Goal: Task Accomplishment & Management: Use online tool/utility

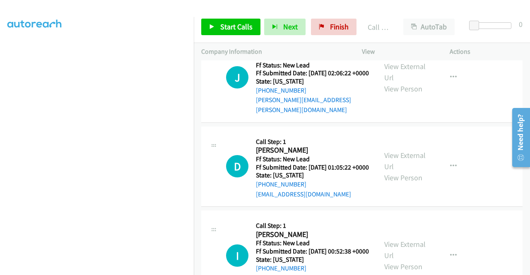
scroll to position [1376, 0]
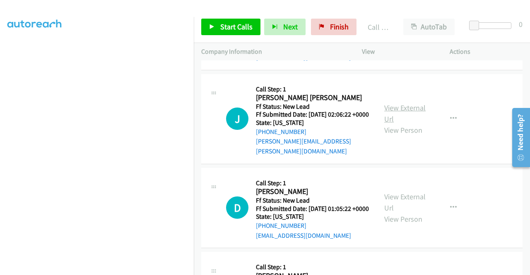
click at [408, 124] on link "View External Url" at bounding box center [404, 113] width 41 height 21
click at [408, 34] on link "View External Url" at bounding box center [404, 24] width 41 height 21
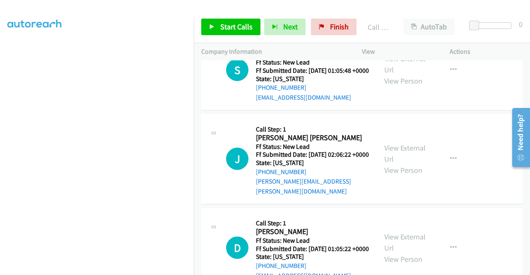
scroll to position [1293, 0]
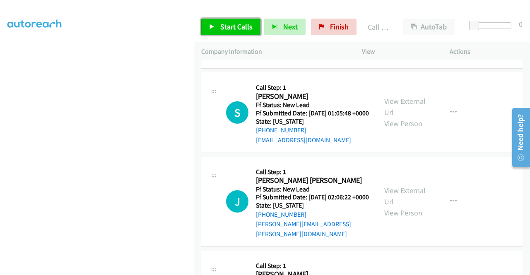
drag, startPoint x: 243, startPoint y: 30, endPoint x: 315, endPoint y: 152, distance: 142.2
click at [243, 30] on span "Start Calls" at bounding box center [236, 27] width 32 height 10
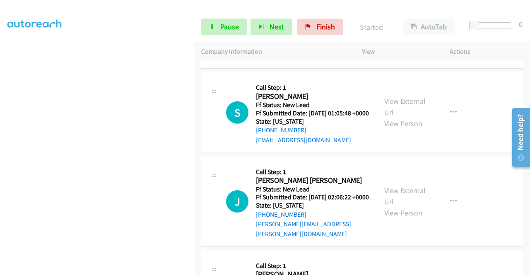
scroll to position [182, 0]
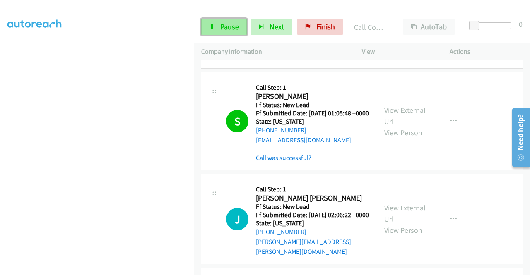
click at [239, 24] on link "Pause" at bounding box center [224, 27] width 46 height 17
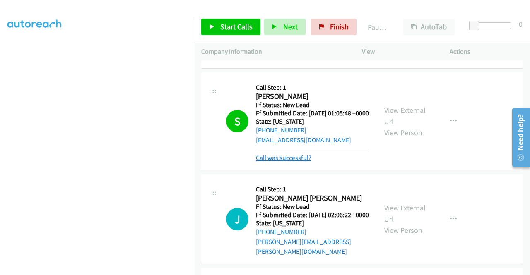
click at [301, 162] on link "Call was successful?" at bounding box center [283, 158] width 55 height 8
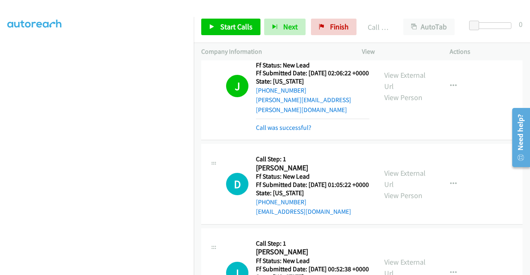
scroll to position [1541, 0]
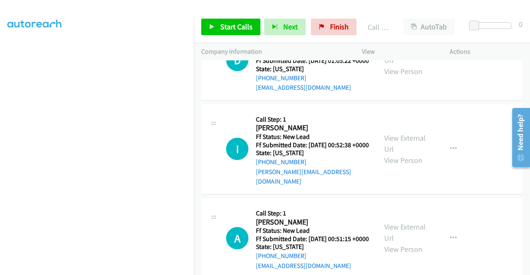
click at [299, 7] on link "Call was successful?" at bounding box center [283, 4] width 55 height 8
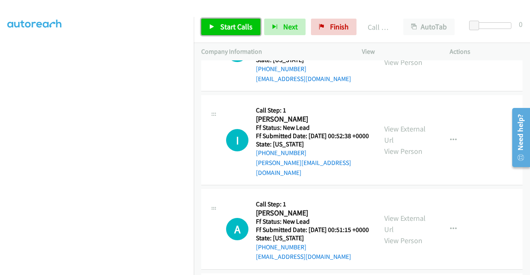
click at [231, 29] on span "Start Calls" at bounding box center [236, 27] width 32 height 10
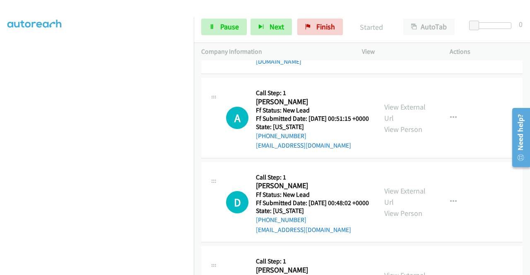
scroll to position [1657, 0]
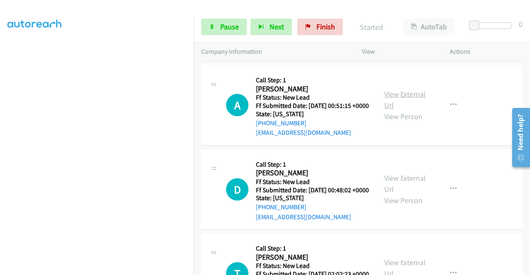
click at [411, 110] on link "View External Url" at bounding box center [404, 99] width 41 height 21
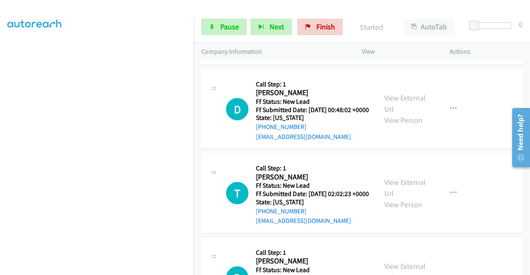
scroll to position [1740, 0]
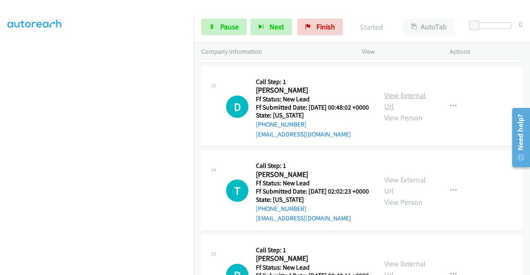
click at [397, 111] on link "View External Url" at bounding box center [404, 101] width 41 height 21
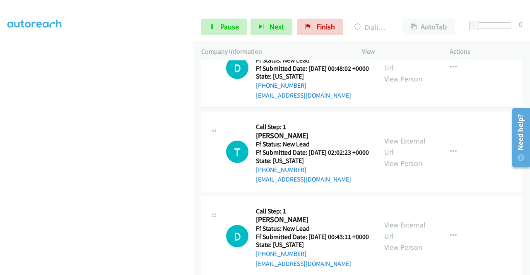
scroll to position [1823, 0]
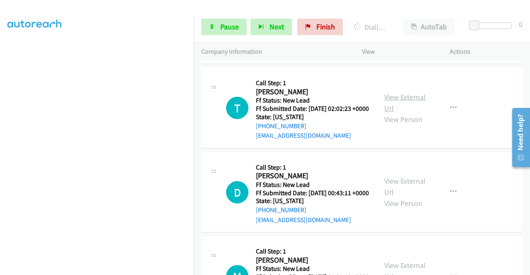
click at [398, 113] on link "View External Url" at bounding box center [404, 102] width 41 height 21
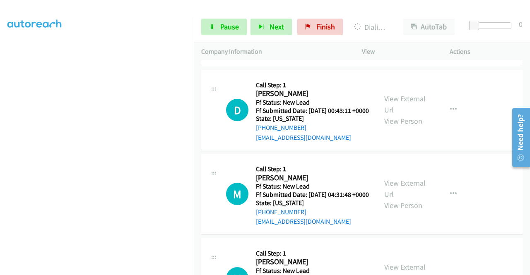
scroll to position [1905, 0]
click at [403, 114] on link "View External Url" at bounding box center [404, 104] width 41 height 21
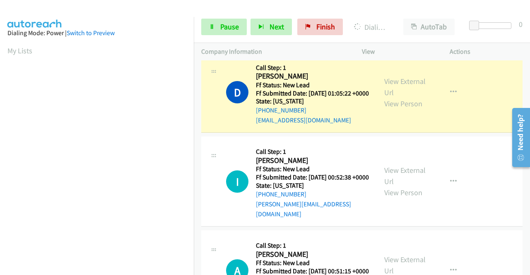
scroll to position [189, 0]
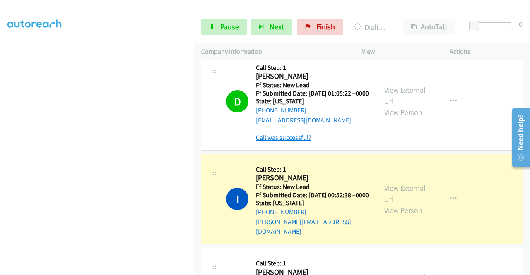
click at [301, 142] on link "Call was successful?" at bounding box center [283, 138] width 55 height 8
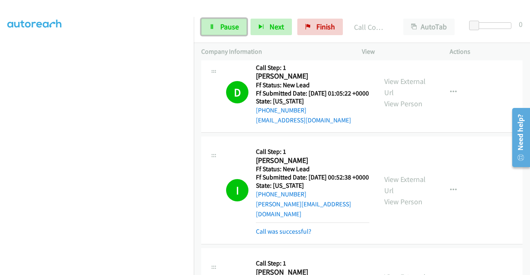
drag, startPoint x: 227, startPoint y: 34, endPoint x: 232, endPoint y: 44, distance: 11.9
click at [227, 34] on link "Pause" at bounding box center [224, 27] width 46 height 17
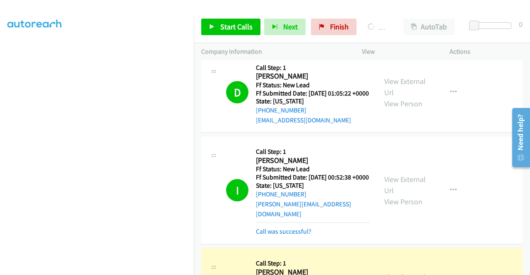
scroll to position [1574, 0]
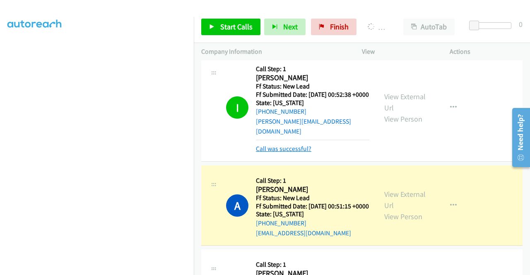
click at [297, 153] on link "Call was successful?" at bounding box center [283, 149] width 55 height 8
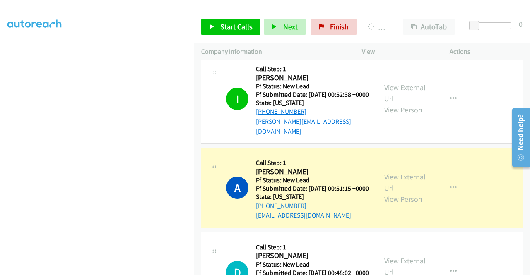
drag, startPoint x: 310, startPoint y: 213, endPoint x: 263, endPoint y: 218, distance: 46.7
click at [263, 117] on div "[PHONE_NUMBER]" at bounding box center [312, 112] width 113 height 10
copy link "[PHONE_NUMBER]"
click at [494, 146] on td "I Callback Scheduled Call Step: 1 [PERSON_NAME] America/New_York Ff Status: New…" at bounding box center [362, 99] width 336 height 94
click at [478, 51] on div "D Callback Scheduled Call Step: 1 [PERSON_NAME] America/New_York Ff Status: New…" at bounding box center [361, 10] width 321 height 81
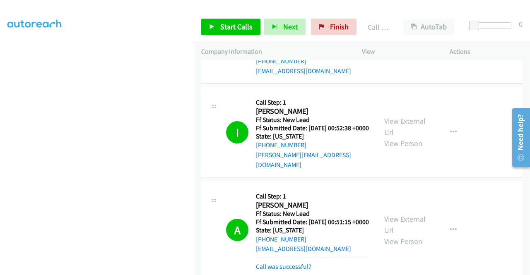
scroll to position [1533, 0]
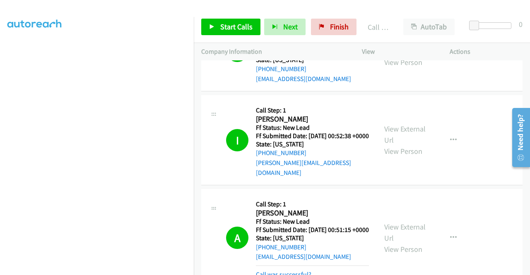
click at [410, 56] on link "View External Url" at bounding box center [404, 45] width 41 height 21
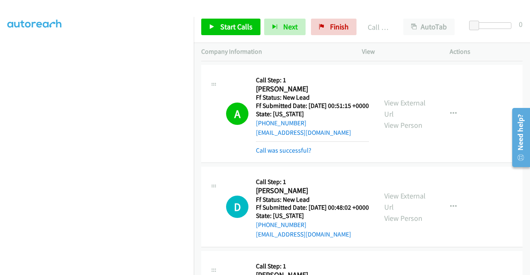
scroll to position [1698, 0]
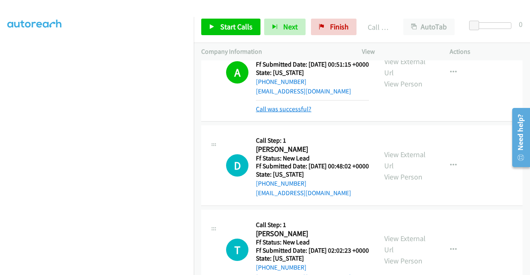
click at [306, 113] on link "Call was successful?" at bounding box center [283, 109] width 55 height 8
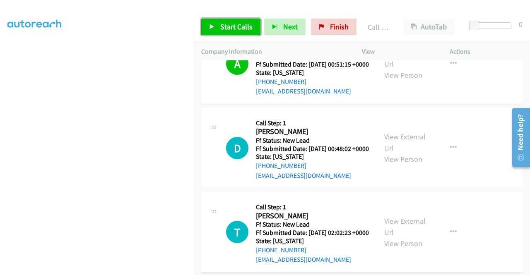
click at [239, 30] on span "Start Calls" at bounding box center [236, 27] width 32 height 10
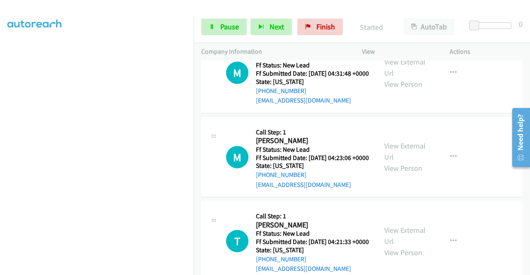
scroll to position [2030, 0]
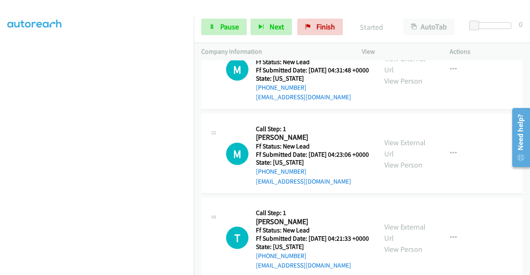
click at [394, 75] on link "View External Url" at bounding box center [404, 64] width 41 height 21
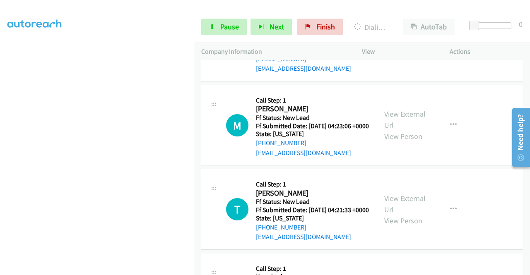
scroll to position [2071, 0]
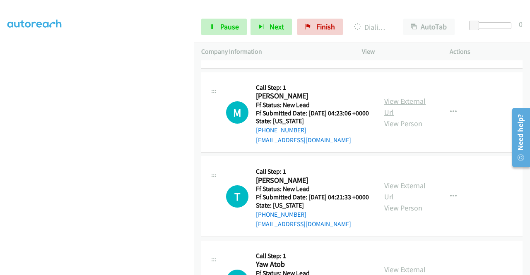
click at [403, 117] on link "View External Url" at bounding box center [404, 106] width 41 height 21
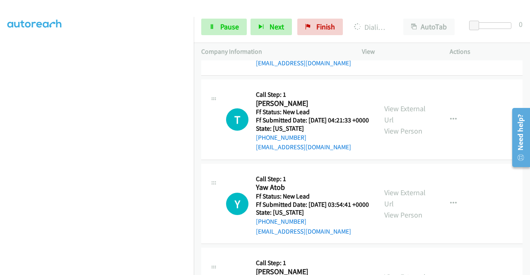
scroll to position [2237, 0]
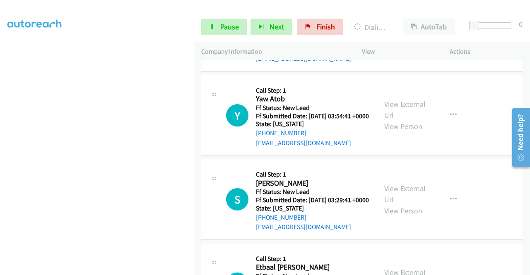
click at [396, 36] on link "View External Url" at bounding box center [404, 25] width 41 height 21
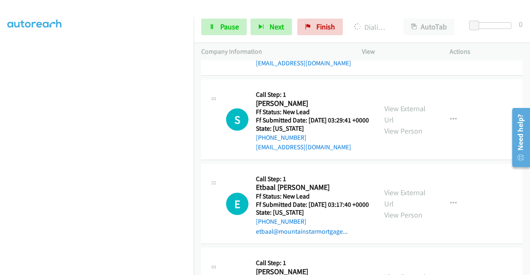
scroll to position [2320, 0]
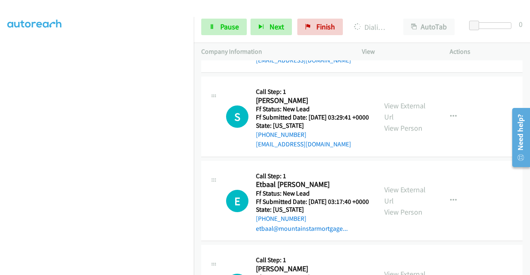
click at [409, 37] on link "View External Url" at bounding box center [404, 27] width 41 height 21
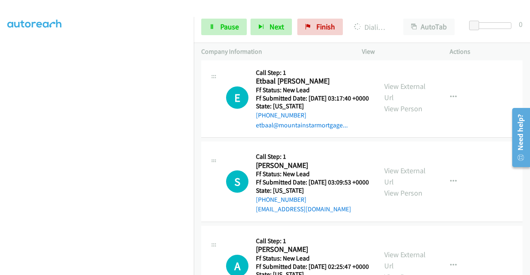
scroll to position [2444, 0]
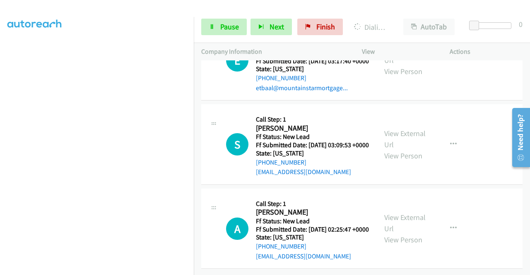
scroll to position [2485, 0]
click at [414, 65] on link "View External Url" at bounding box center [404, 54] width 41 height 21
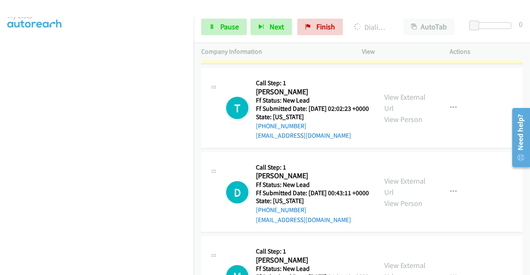
scroll to position [23, 0]
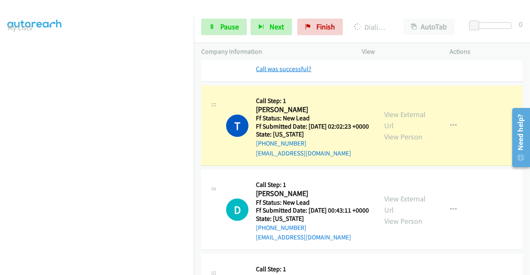
click at [303, 73] on link "Call was successful?" at bounding box center [283, 69] width 55 height 8
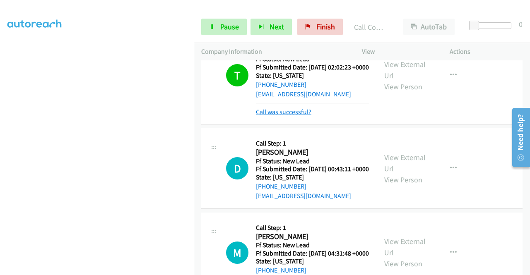
click at [277, 116] on link "Call was successful?" at bounding box center [283, 112] width 55 height 8
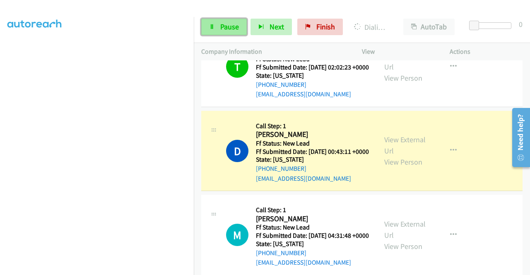
click at [227, 29] on span "Pause" at bounding box center [229, 27] width 19 height 10
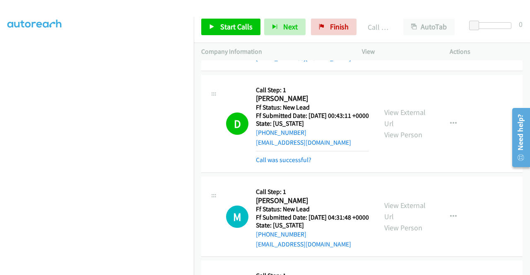
scroll to position [1947, 0]
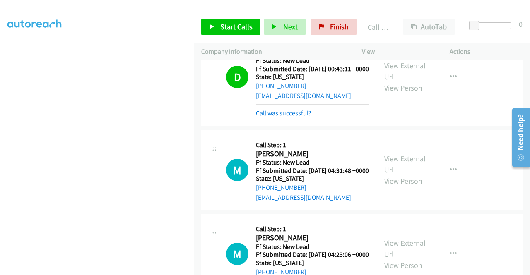
click at [305, 117] on link "Call was successful?" at bounding box center [283, 113] width 55 height 8
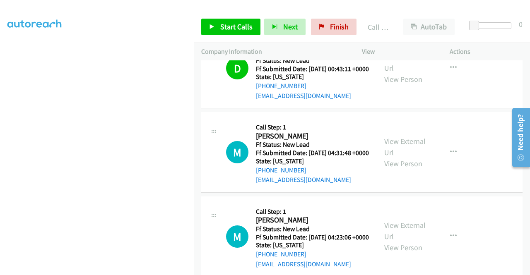
scroll to position [2030, 0]
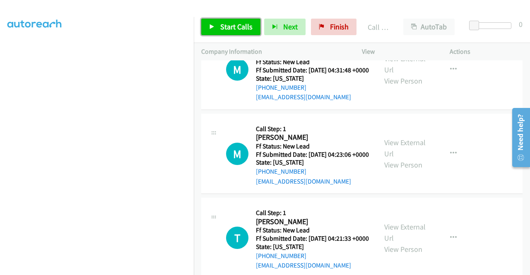
click at [230, 22] on link "Start Calls" at bounding box center [230, 27] width 59 height 17
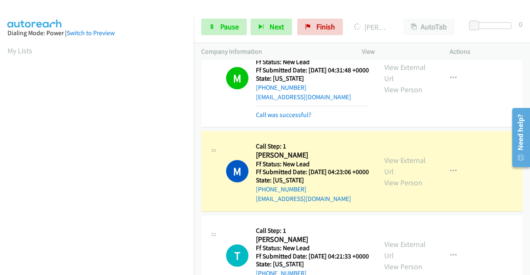
scroll to position [189, 0]
click at [438, 130] on td "M Callback Scheduled Call Step: 1 [PERSON_NAME] America/[GEOGRAPHIC_DATA] Ff St…" at bounding box center [362, 79] width 336 height 102
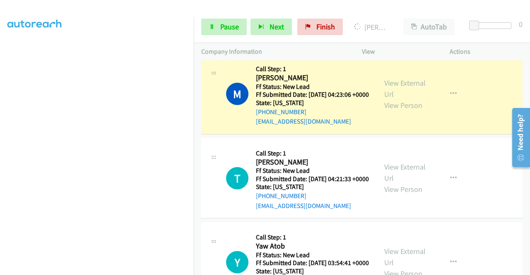
scroll to position [2113, 0]
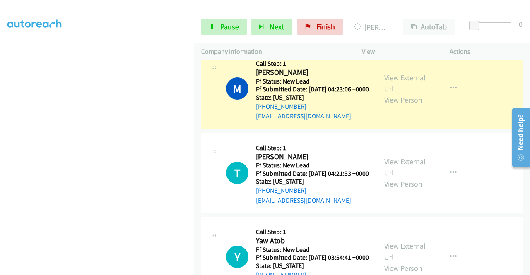
click at [294, 36] on link "Call was successful?" at bounding box center [283, 32] width 55 height 8
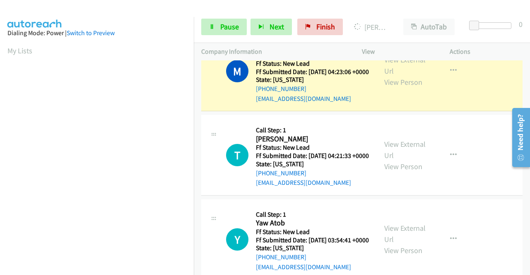
scroll to position [189, 0]
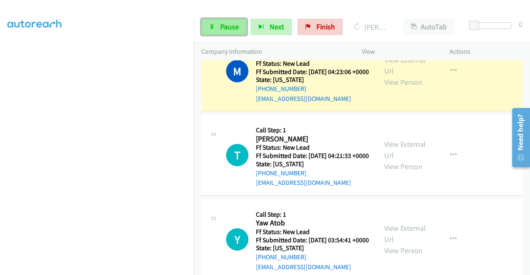
click at [224, 26] on span "Pause" at bounding box center [229, 27] width 19 height 10
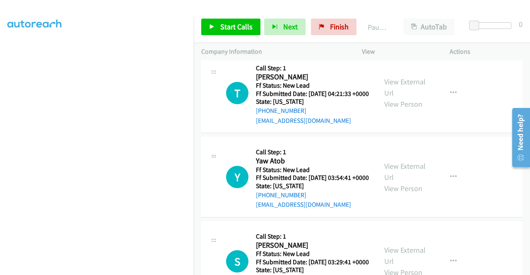
scroll to position [2195, 0]
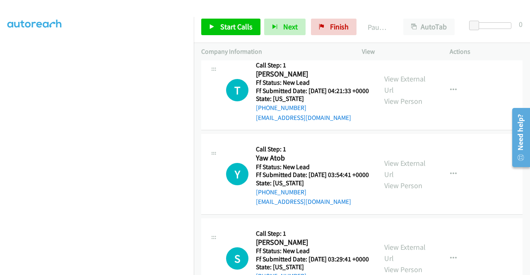
click at [306, 37] on link "Call was successful?" at bounding box center [283, 33] width 55 height 8
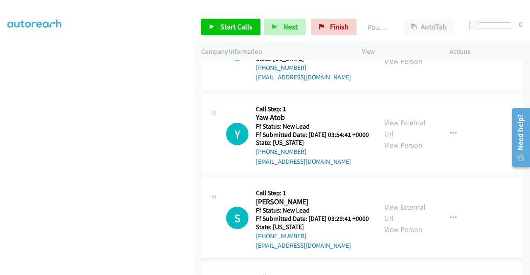
scroll to position [2237, 0]
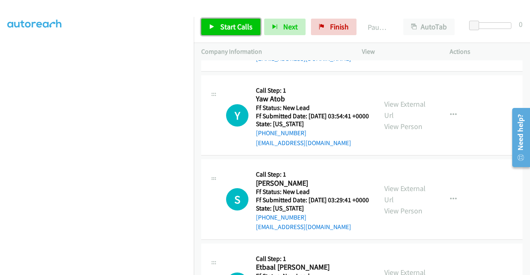
click at [242, 23] on span "Start Calls" at bounding box center [236, 27] width 32 height 10
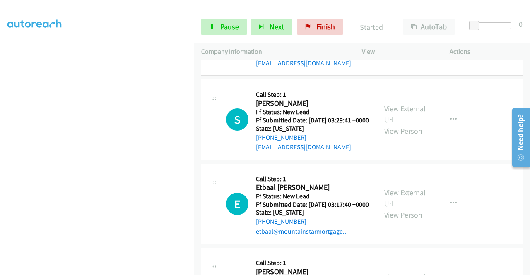
scroll to position [2361, 0]
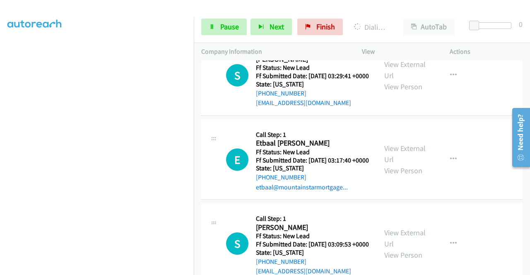
click at [269, 9] on div at bounding box center [261, 16] width 523 height 32
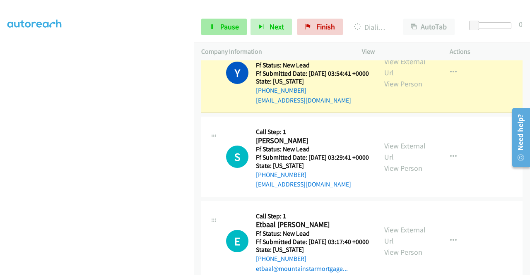
scroll to position [2278, 0]
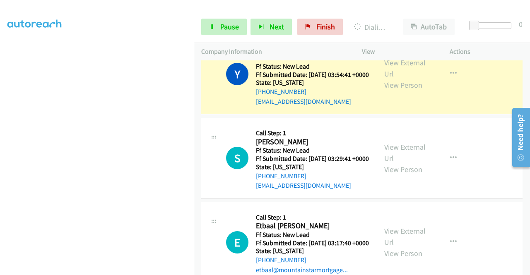
click at [224, 36] on div "Start Calls Pause Next Finish Dialing Yaw Atob AutoTab AutoTab 0" at bounding box center [362, 27] width 336 height 32
click at [223, 28] on span "Pause" at bounding box center [229, 27] width 19 height 10
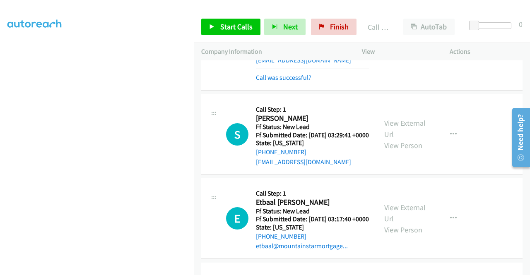
scroll to position [171, 0]
drag, startPoint x: 290, startPoint y: 231, endPoint x: 296, endPoint y: 234, distance: 6.3
click at [291, 83] on div "Call was successful?" at bounding box center [312, 78] width 113 height 10
click at [297, 82] on link "Call was successful?" at bounding box center [283, 78] width 55 height 8
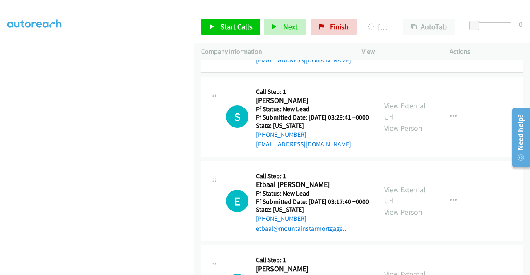
scroll to position [0, 0]
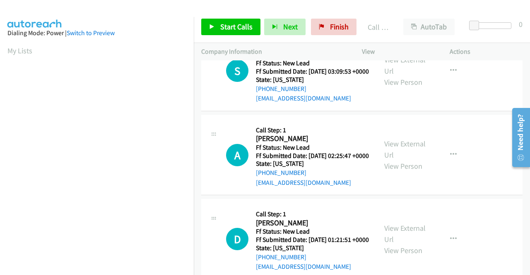
scroll to position [2568, 0]
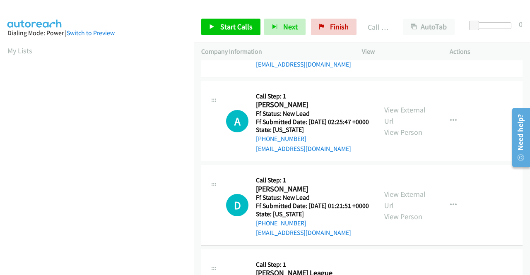
click at [398, 42] on link "View External Url" at bounding box center [404, 31] width 41 height 21
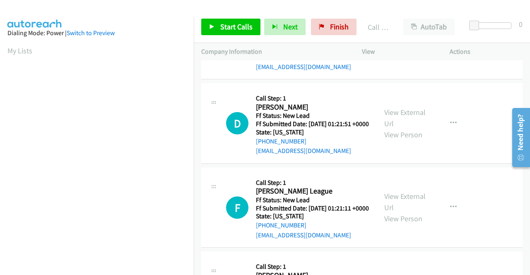
scroll to position [2651, 0]
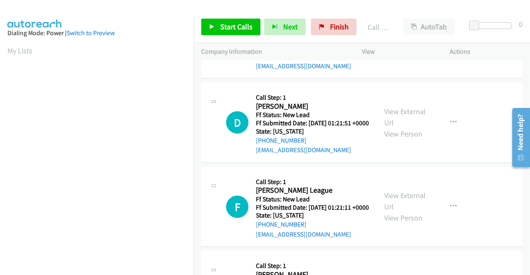
click at [415, 43] on link "View External Url" at bounding box center [404, 32] width 41 height 21
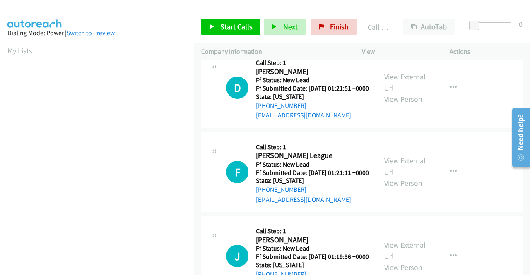
scroll to position [2734, 0]
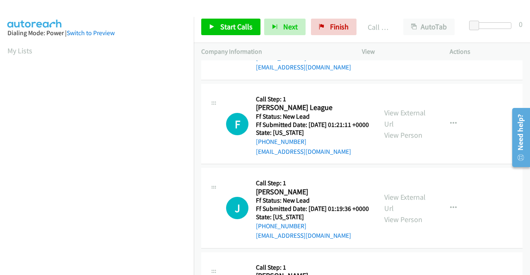
click at [400, 45] on link "View External Url" at bounding box center [404, 34] width 41 height 21
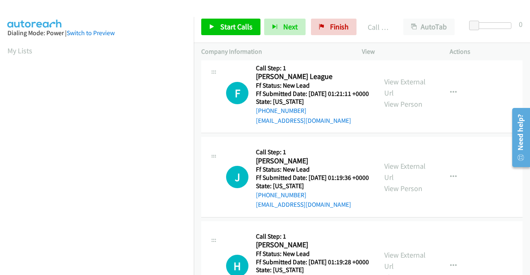
scroll to position [2817, 0]
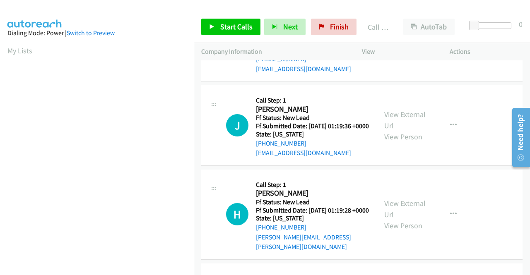
click at [400, 46] on link "View External Url" at bounding box center [404, 35] width 41 height 21
click at [228, 30] on span "Start Calls" at bounding box center [236, 27] width 32 height 10
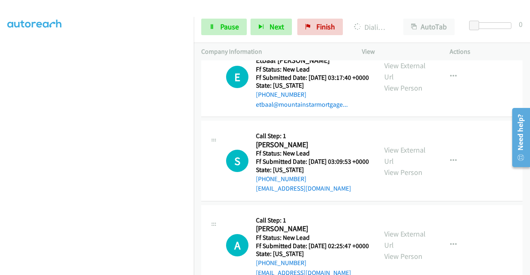
scroll to position [0, 0]
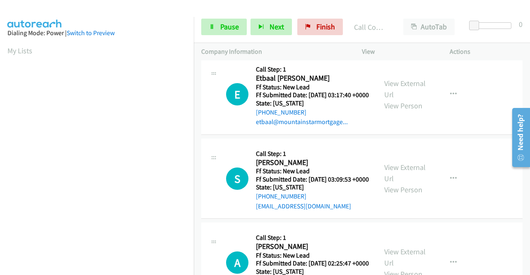
click at [261, 42] on link "Call was successful?" at bounding box center [283, 38] width 55 height 8
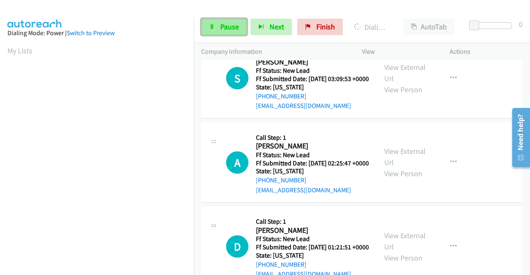
click at [234, 30] on span "Pause" at bounding box center [229, 27] width 19 height 10
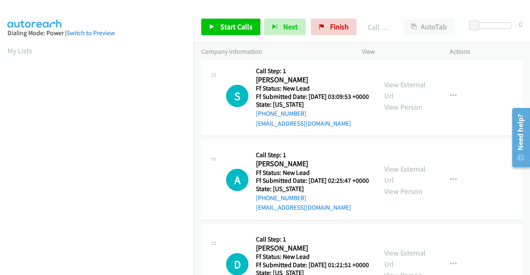
click at [288, 43] on link "Call was successful?" at bounding box center [283, 39] width 55 height 8
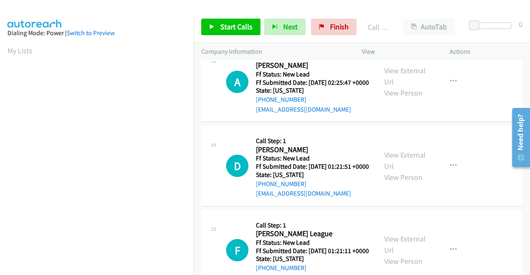
scroll to position [2610, 0]
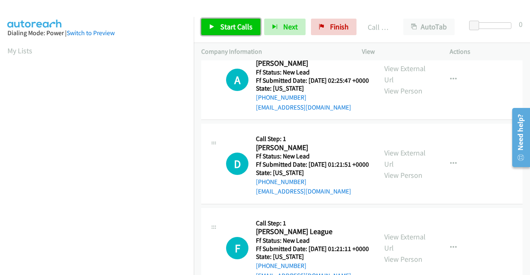
click at [241, 27] on span "Start Calls" at bounding box center [236, 27] width 32 height 10
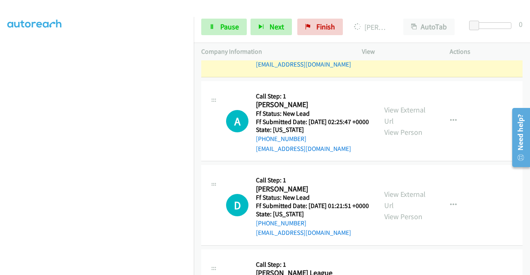
scroll to position [0, 0]
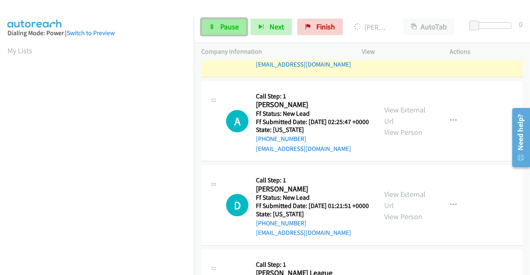
click at [235, 20] on link "Pause" at bounding box center [224, 27] width 46 height 17
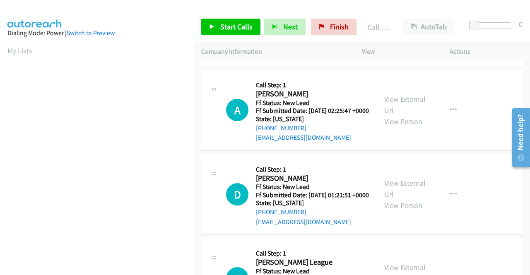
scroll to position [2610, 0]
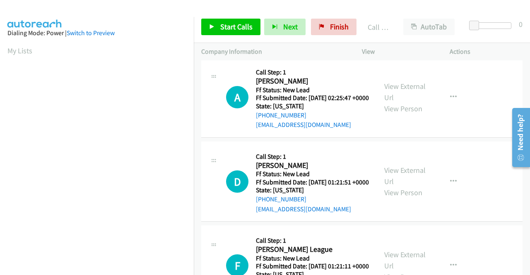
click at [279, 45] on link "Call was successful?" at bounding box center [283, 41] width 55 height 8
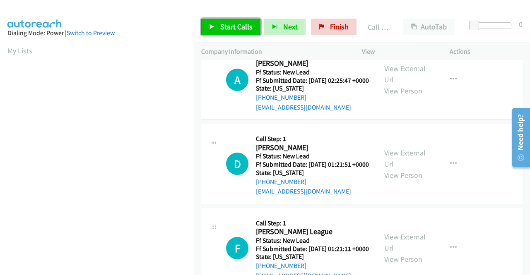
click at [224, 29] on span "Start Calls" at bounding box center [236, 27] width 32 height 10
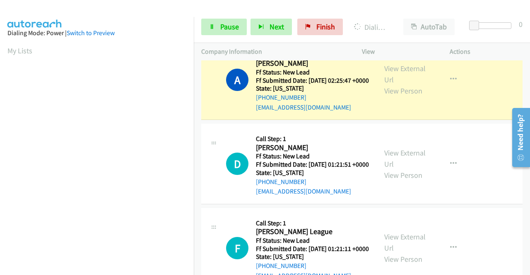
click at [225, 24] on span "Pause" at bounding box center [229, 27] width 19 height 10
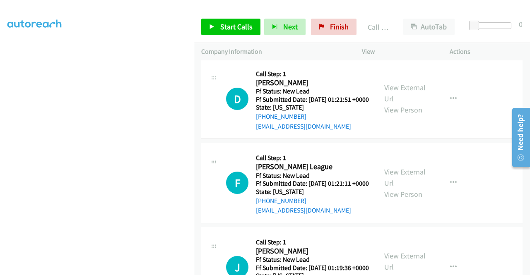
scroll to position [2734, 0]
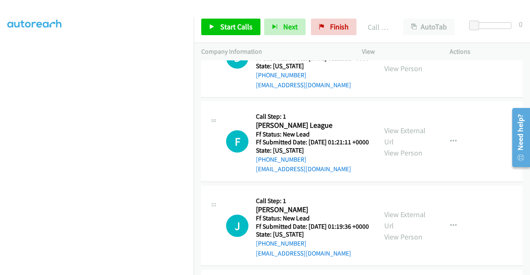
click at [308, 5] on link "Call was successful?" at bounding box center [283, 1] width 55 height 8
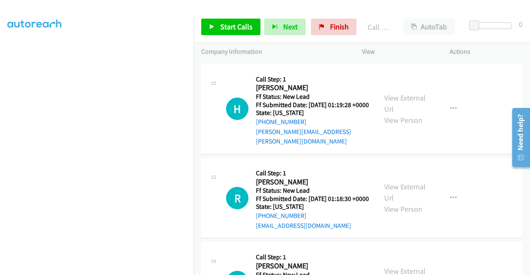
scroll to position [2941, 0]
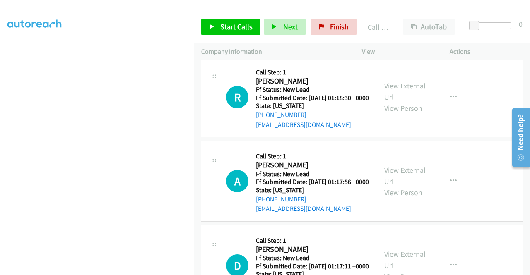
scroll to position [3024, 0]
click at [401, 12] on link "View External Url" at bounding box center [404, 2] width 41 height 21
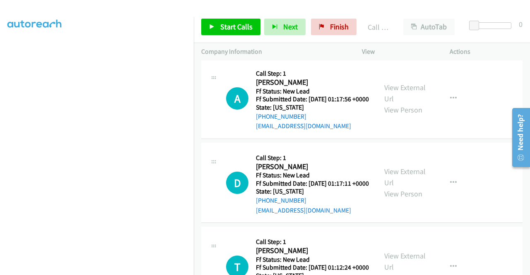
scroll to position [3106, 0]
click at [405, 19] on link "View External Url" at bounding box center [404, 8] width 41 height 21
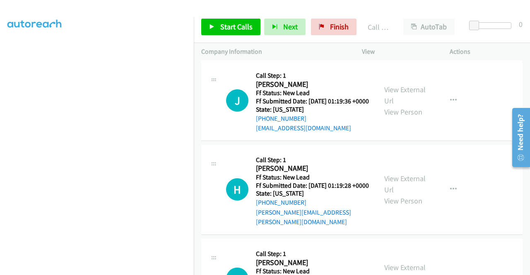
scroll to position [2858, 0]
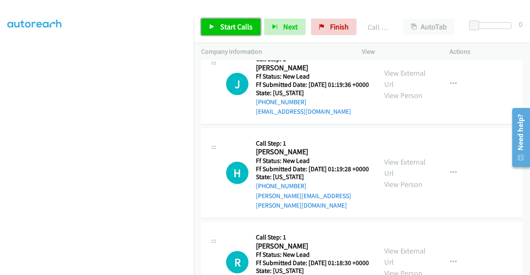
drag, startPoint x: 235, startPoint y: 24, endPoint x: 242, endPoint y: 29, distance: 8.3
click at [235, 24] on span "Start Calls" at bounding box center [236, 27] width 32 height 10
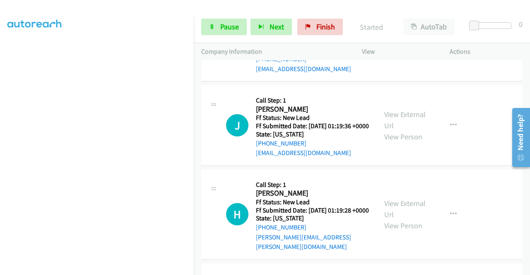
scroll to position [2775, 0]
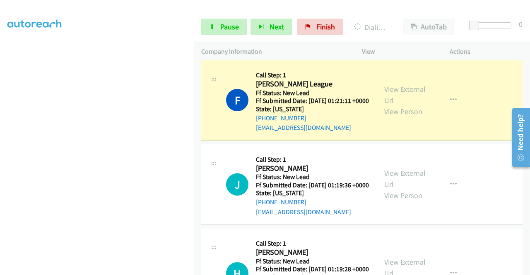
click at [281, 48] on link "Call was successful?" at bounding box center [283, 44] width 55 height 8
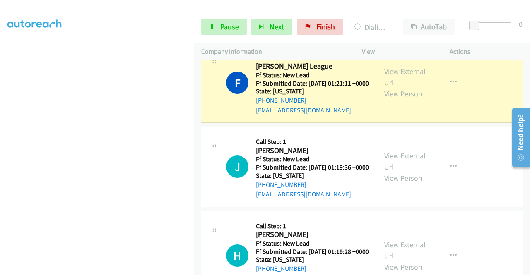
scroll to position [189, 0]
click at [134, 272] on aside "Dialing Mode: Power | Switch to Preview My Lists" at bounding box center [97, 63] width 194 height 458
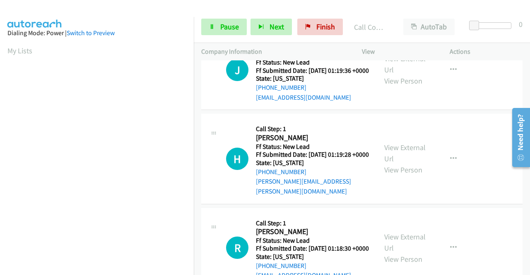
scroll to position [2899, 0]
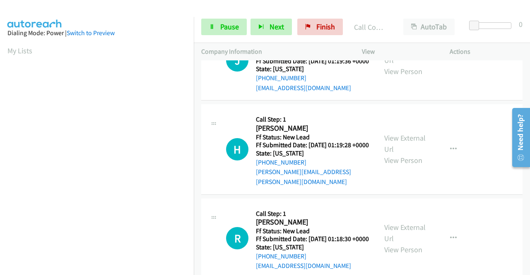
click at [288, 7] on link "Call was successful?" at bounding box center [283, 4] width 55 height 8
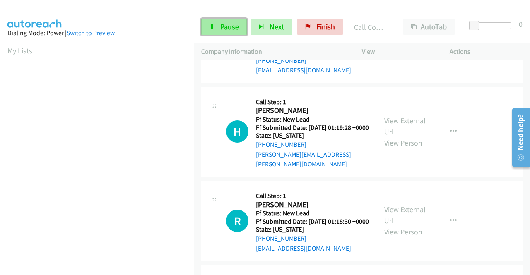
click at [216, 34] on link "Pause" at bounding box center [224, 27] width 46 height 17
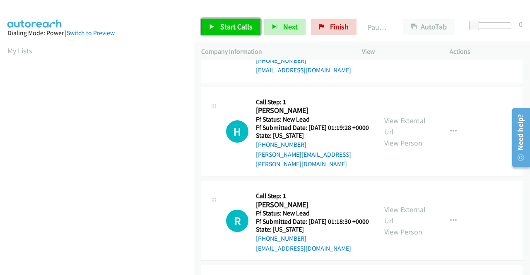
click at [216, 34] on link "Start Calls" at bounding box center [230, 27] width 59 height 17
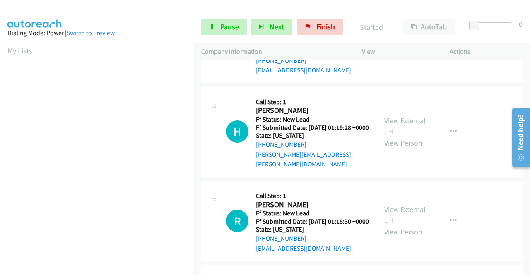
scroll to position [2941, 0]
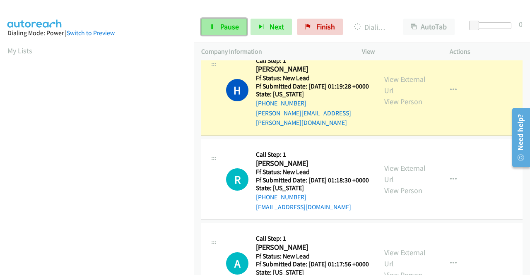
click at [220, 30] on span "Pause" at bounding box center [229, 27] width 19 height 10
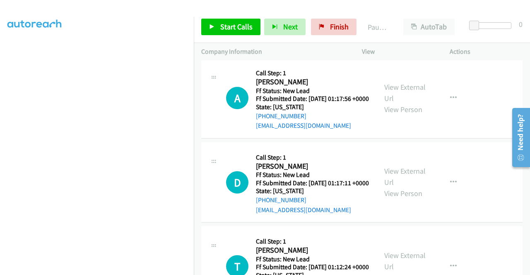
scroll to position [189, 0]
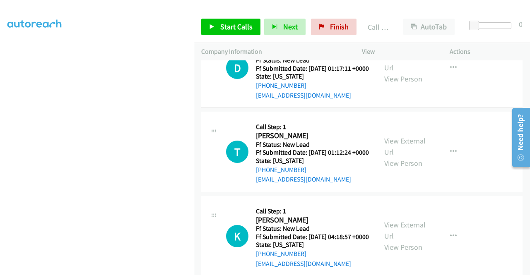
scroll to position [3222, 0]
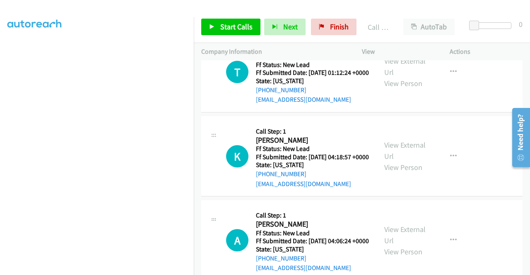
scroll to position [3305, 0]
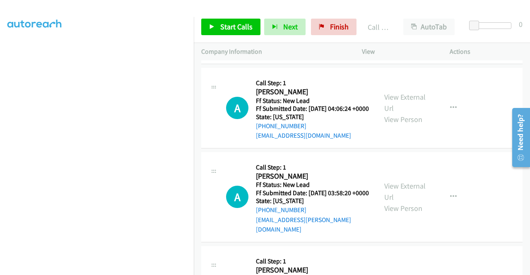
scroll to position [3471, 0]
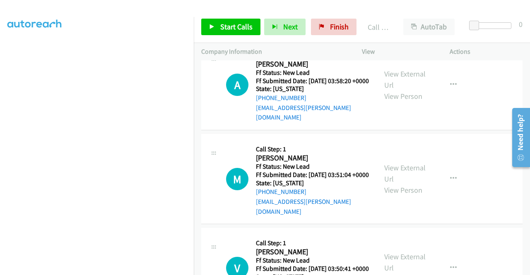
scroll to position [3553, 0]
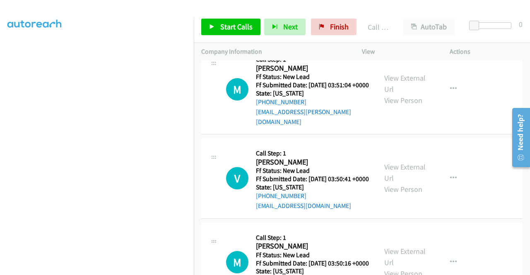
scroll to position [3636, 0]
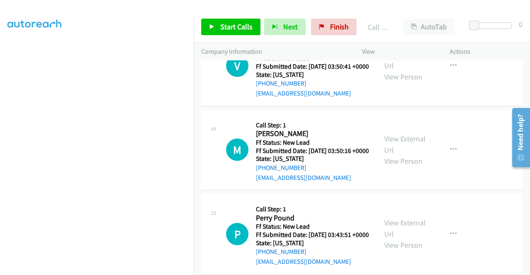
scroll to position [3760, 0]
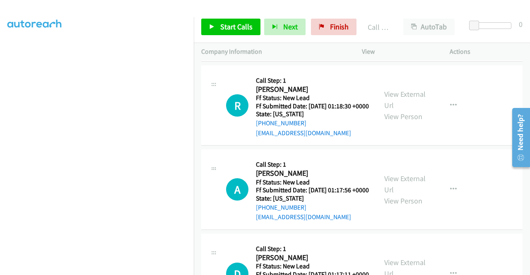
scroll to position [3098, 0]
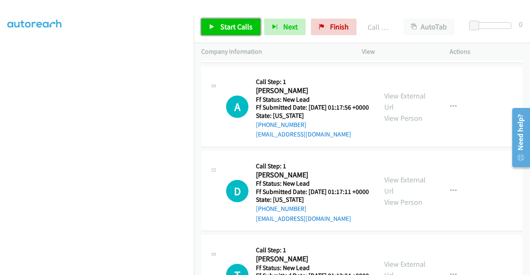
click at [223, 32] on link "Start Calls" at bounding box center [230, 27] width 59 height 17
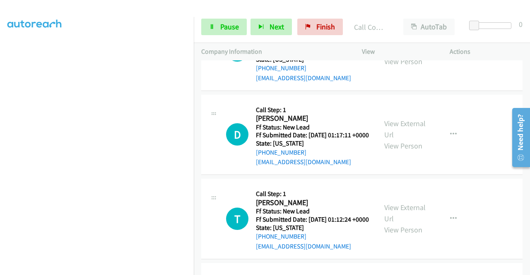
scroll to position [3263, 0]
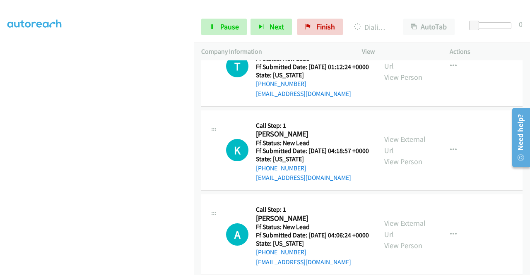
scroll to position [3337, 0]
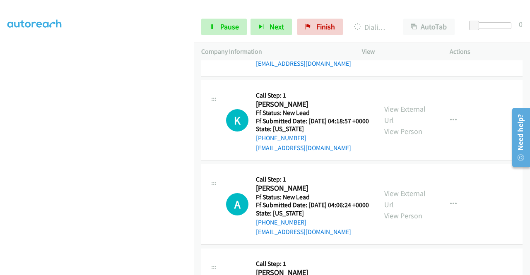
click at [270, 7] on div at bounding box center [261, 16] width 523 height 32
click at [217, 28] on link "Pause" at bounding box center [224, 27] width 46 height 17
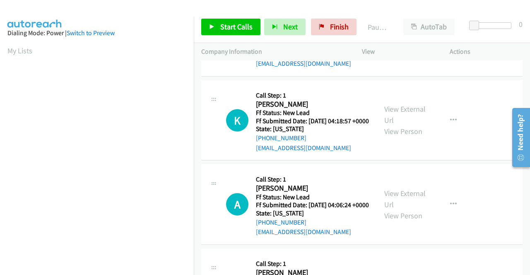
scroll to position [189, 0]
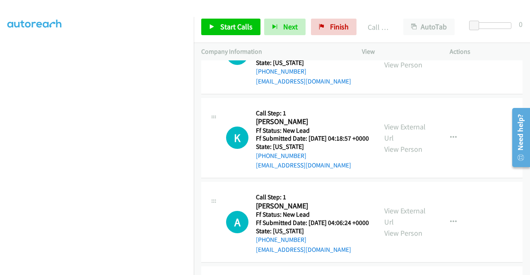
drag, startPoint x: 300, startPoint y: 232, endPoint x: 302, endPoint y: 218, distance: 13.8
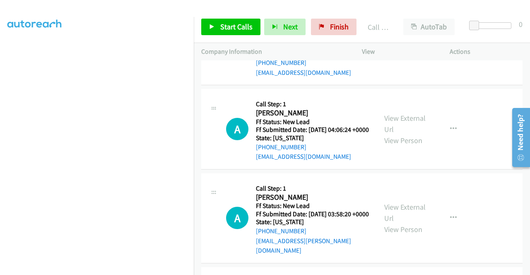
scroll to position [3420, 0]
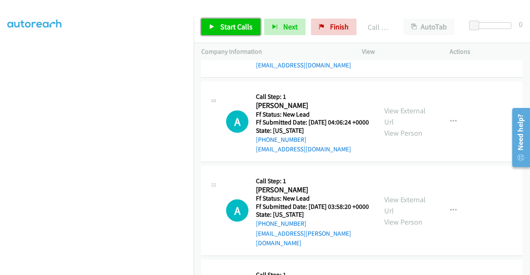
click at [230, 24] on span "Start Calls" at bounding box center [236, 27] width 32 height 10
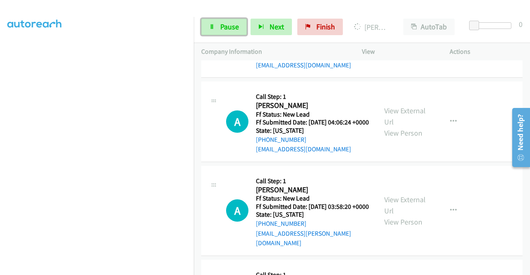
drag, startPoint x: 224, startPoint y: 34, endPoint x: 212, endPoint y: 39, distance: 13.0
click at [223, 34] on link "Pause" at bounding box center [224, 27] width 46 height 17
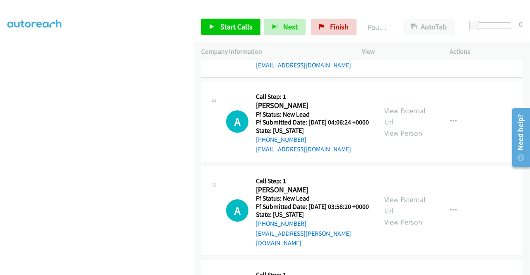
scroll to position [0, 0]
